Goal: Navigation & Orientation: Find specific page/section

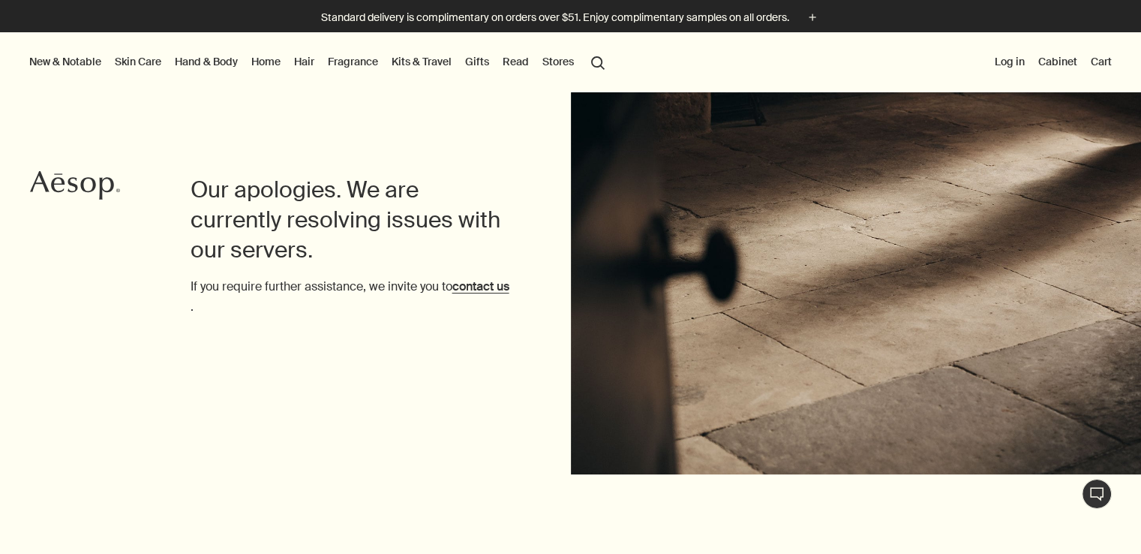
click at [480, 61] on link "Gifts" at bounding box center [477, 62] width 30 height 20
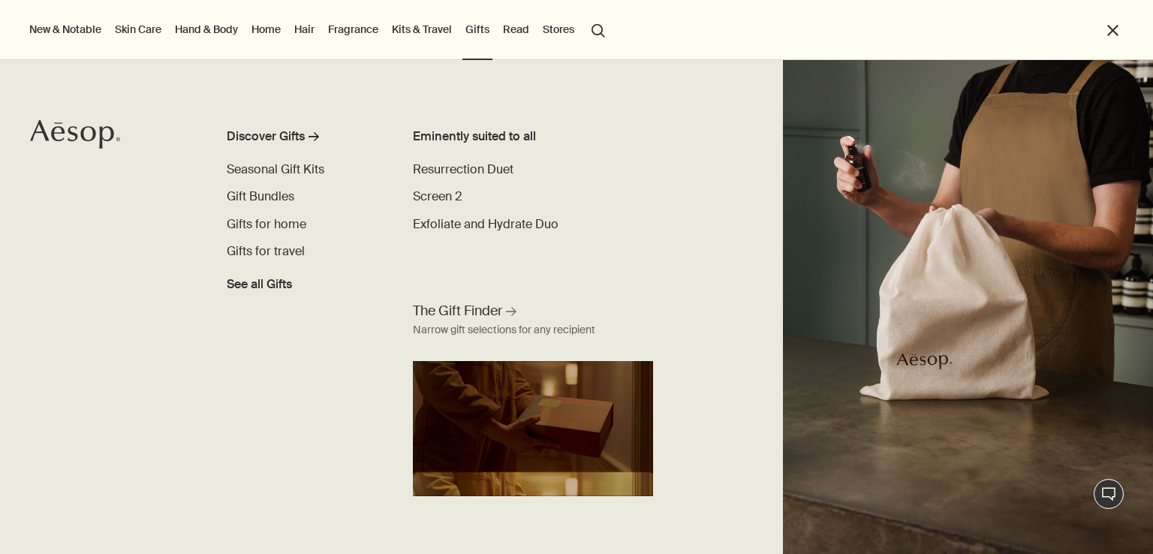
click at [276, 32] on link "Home" at bounding box center [265, 30] width 35 height 20
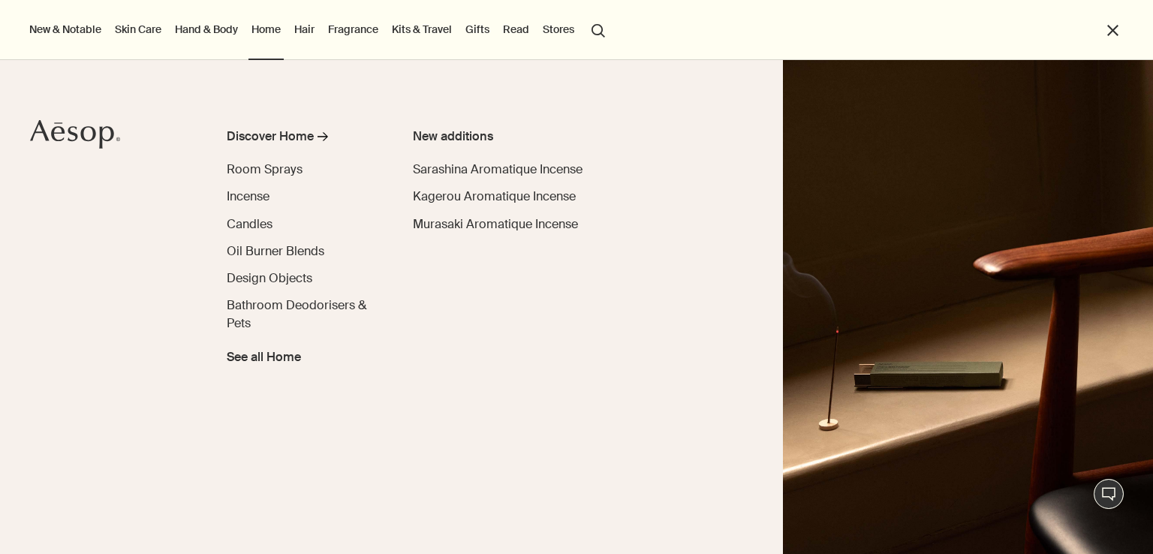
click at [313, 32] on link "Hair" at bounding box center [304, 30] width 26 height 20
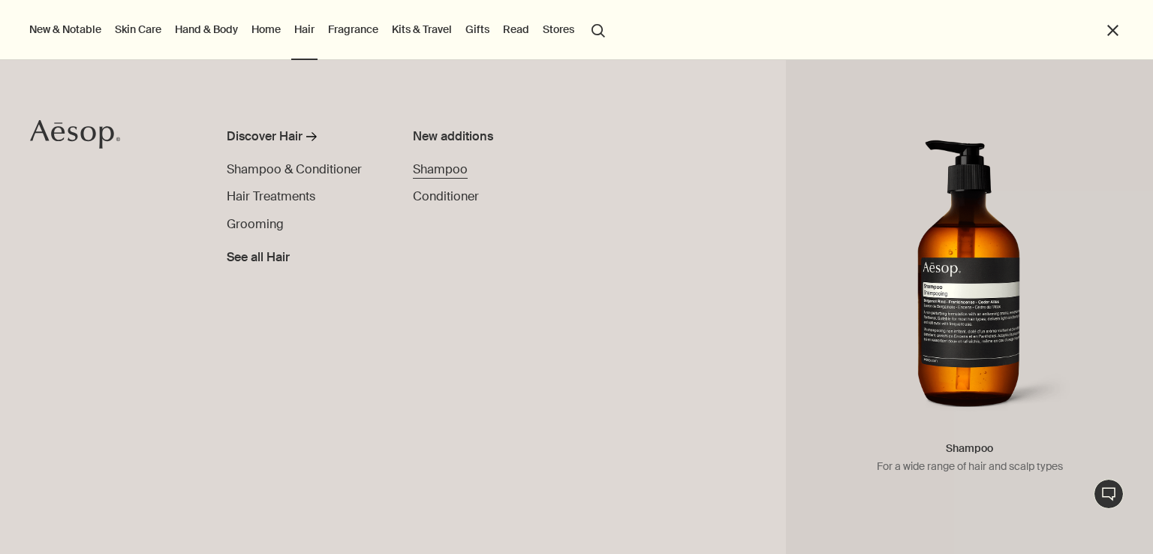
click at [448, 172] on span "Shampoo" at bounding box center [440, 169] width 55 height 16
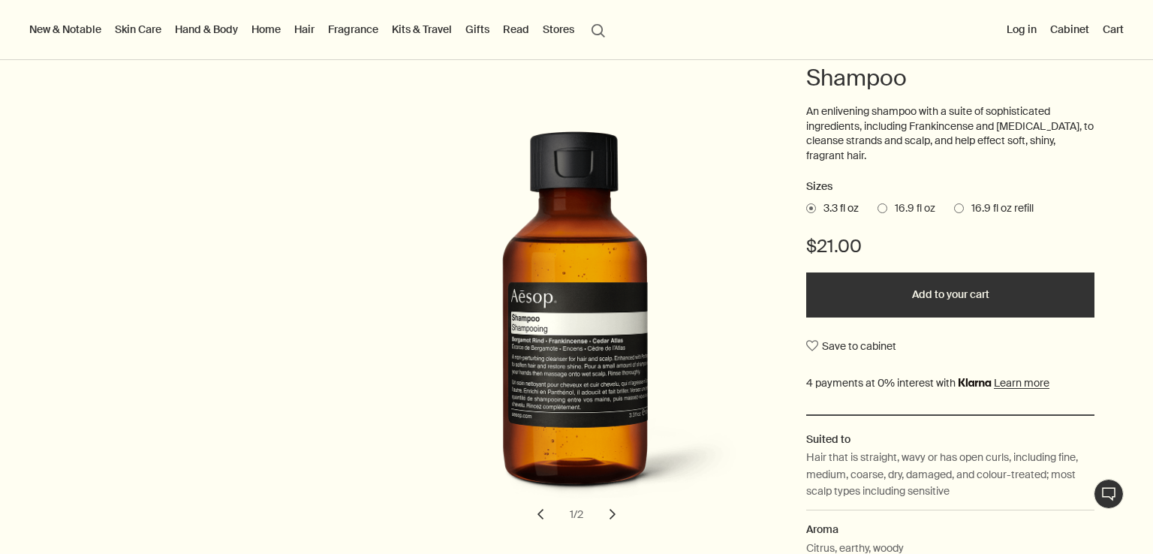
scroll to position [158, 0]
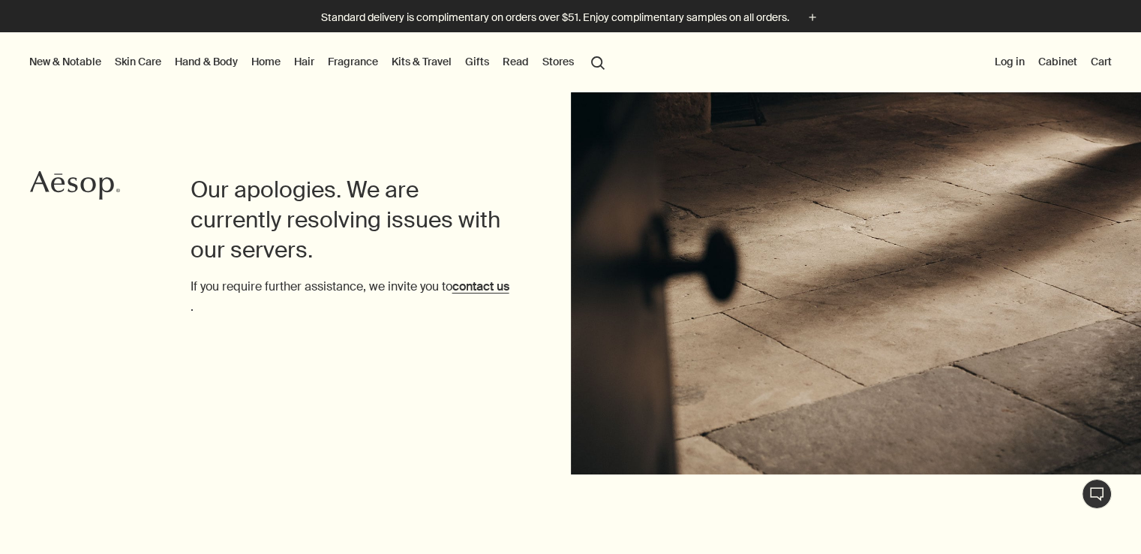
click at [67, 59] on button "New & Notable" at bounding box center [65, 62] width 78 height 20
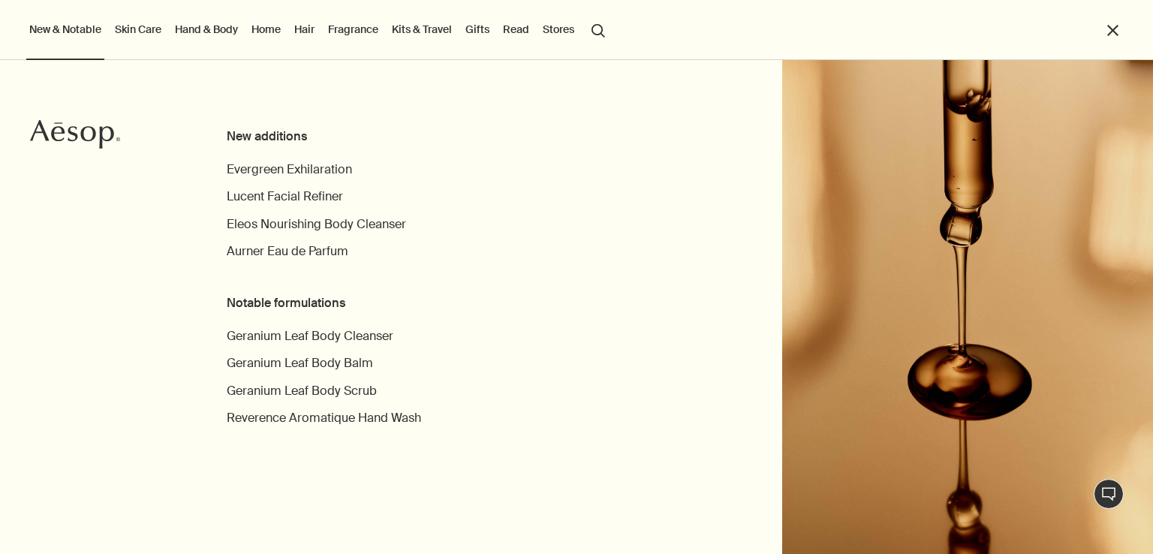
click at [138, 26] on link "Skin Care" at bounding box center [138, 30] width 53 height 20
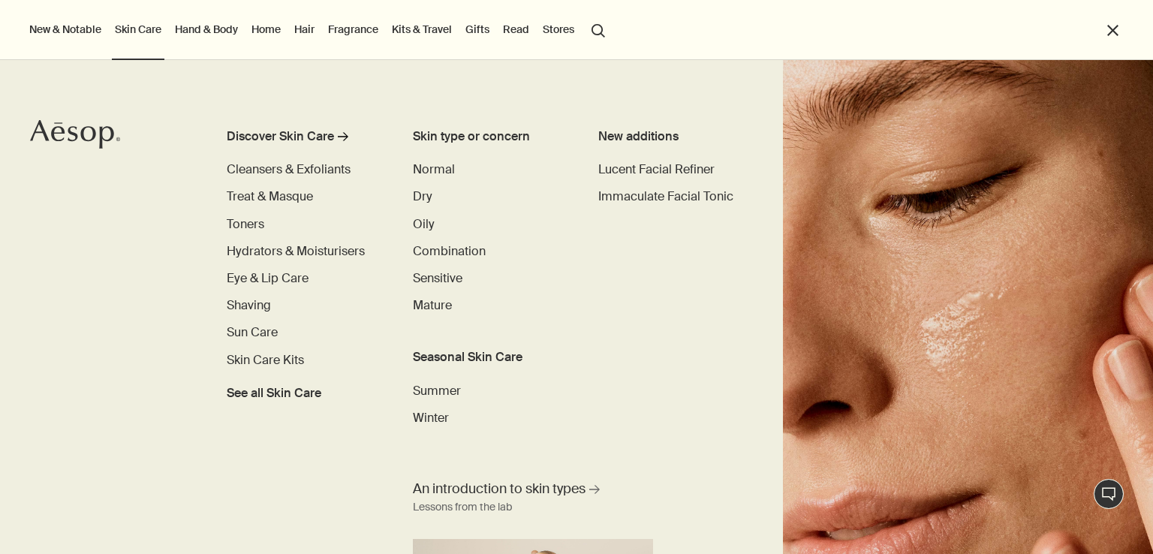
click at [204, 25] on link "Hand & Body" at bounding box center [206, 30] width 69 height 20
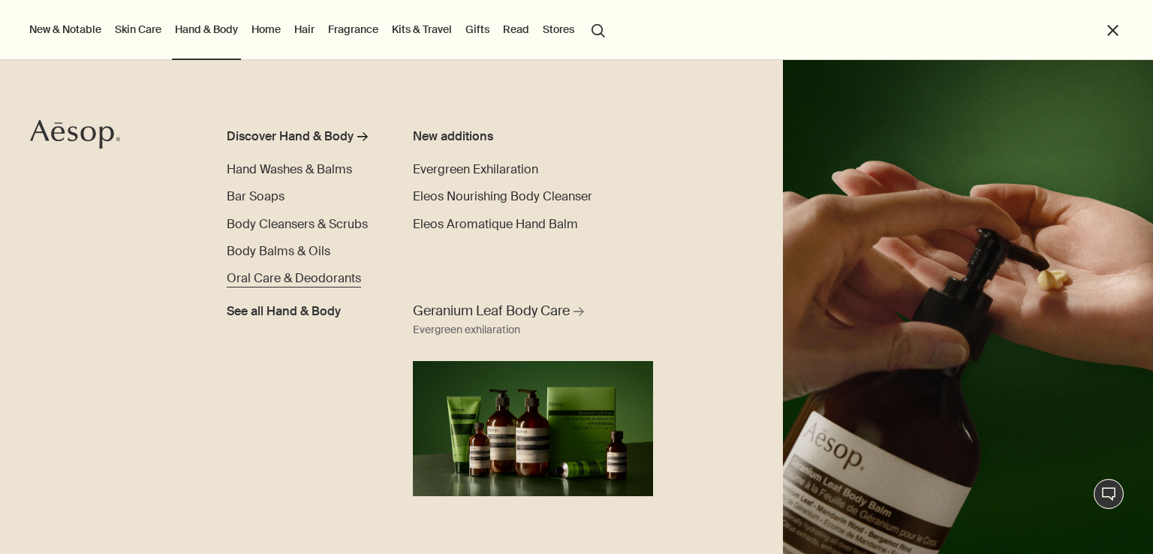
click at [314, 279] on span "Oral Care & Deodorants" at bounding box center [294, 278] width 134 height 16
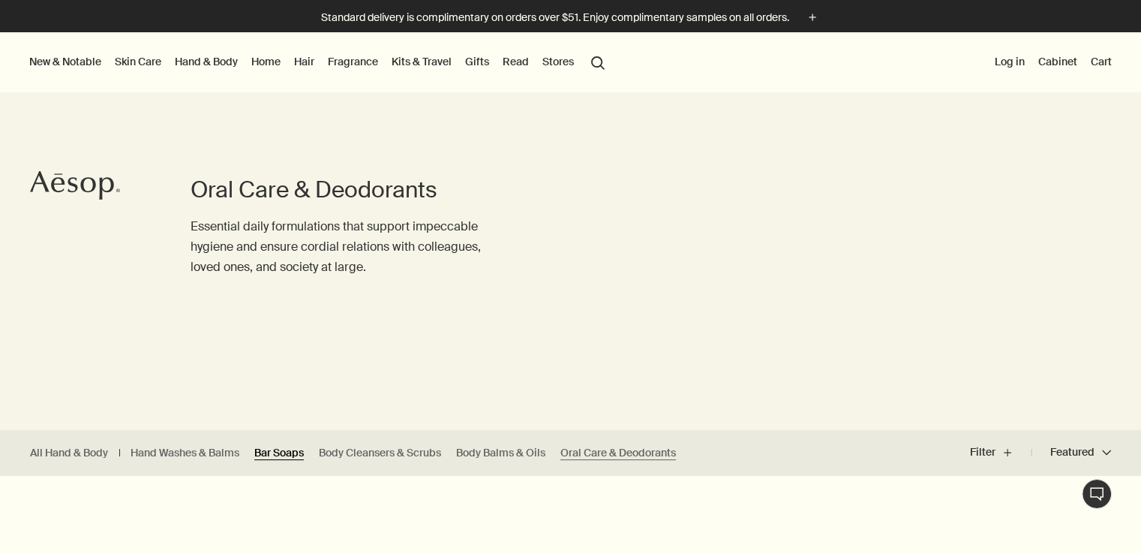
click at [278, 453] on link "Bar Soaps" at bounding box center [279, 453] width 50 height 14
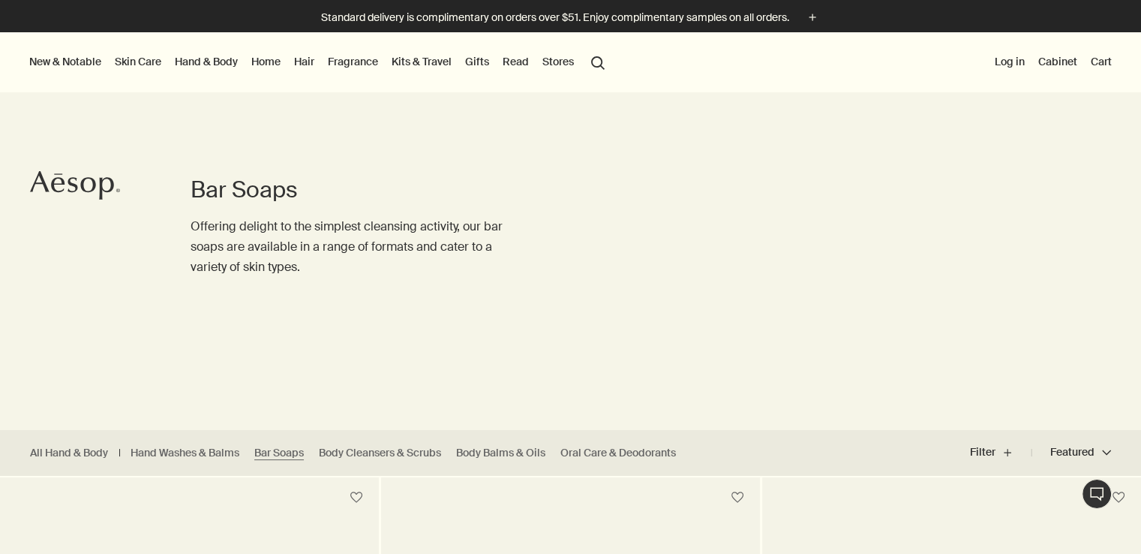
click at [415, 60] on link "Kits & Travel" at bounding box center [422, 62] width 66 height 20
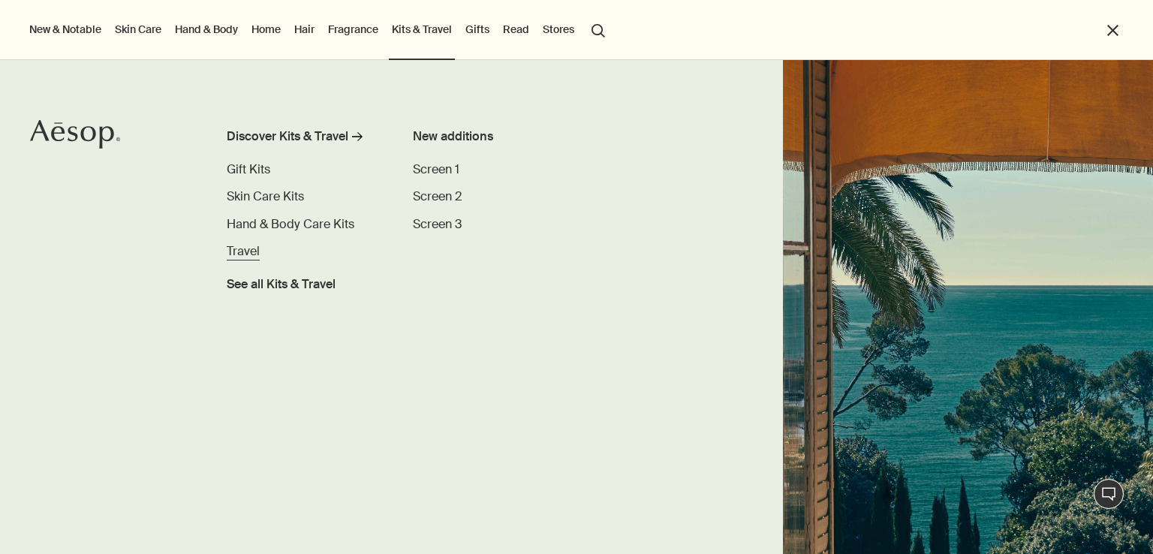
click at [230, 259] on span "Travel" at bounding box center [243, 251] width 33 height 16
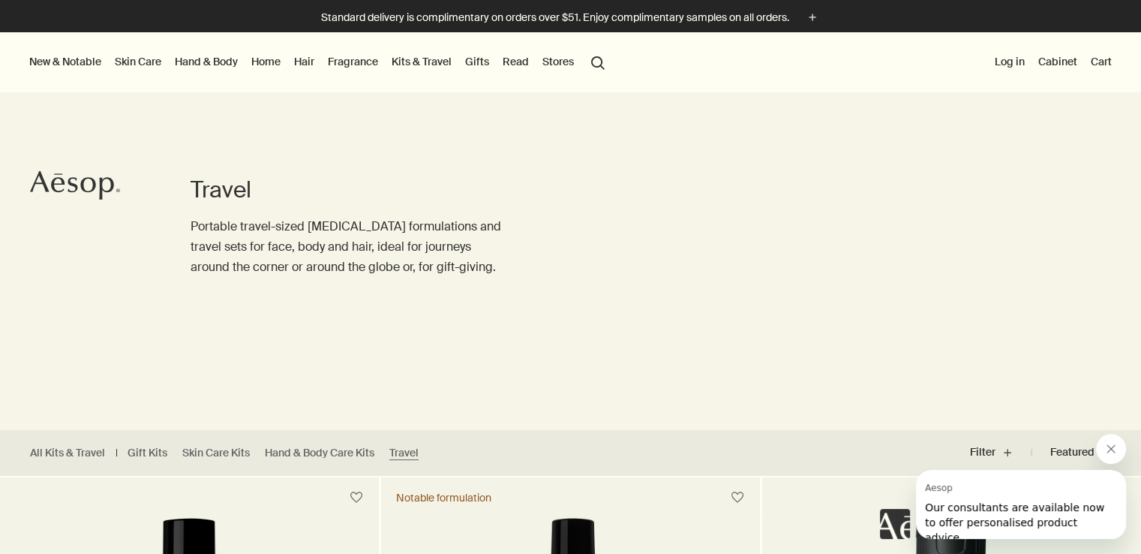
click at [561, 59] on button "Stores" at bounding box center [559, 62] width 38 height 20
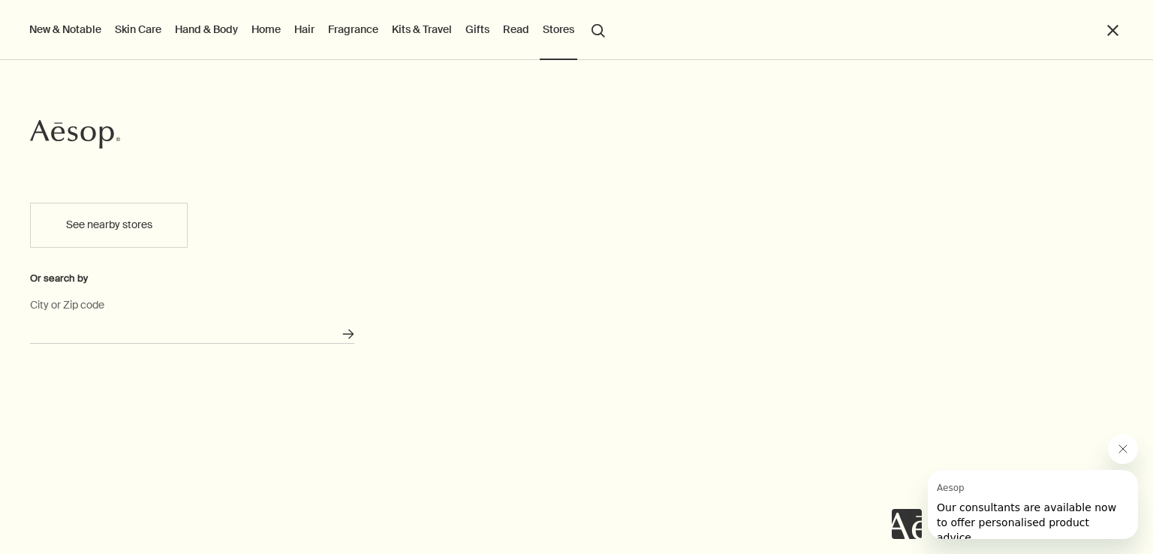
click at [43, 323] on input "City or Zip code" at bounding box center [192, 331] width 324 height 23
click at [336, 322] on button "Search for stores" at bounding box center [348, 334] width 25 height 25
type input "[GEOGRAPHIC_DATA]"
